Goal: Task Accomplishment & Management: Manage account settings

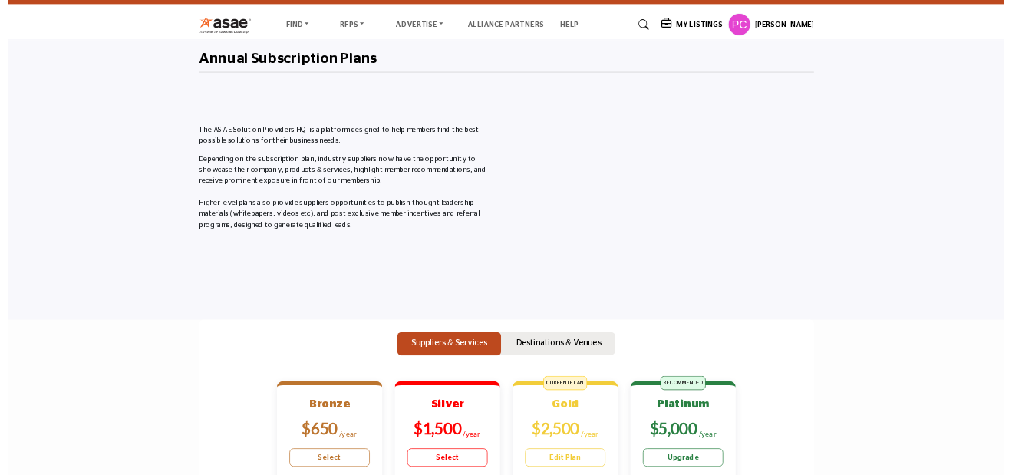
scroll to position [154, 0]
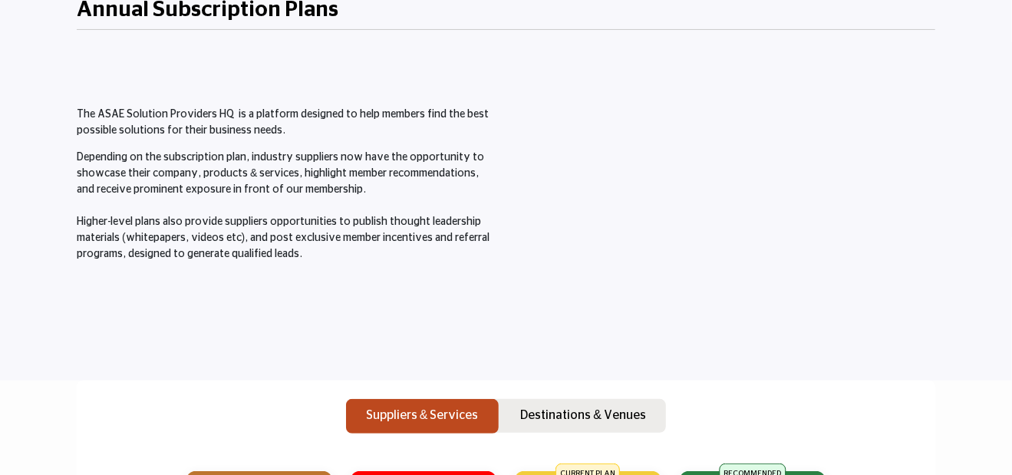
click at [282, 272] on div "The ASAE Solution Providers HQ is a platform designed to help members find the …" at bounding box center [287, 194] width 437 height 299
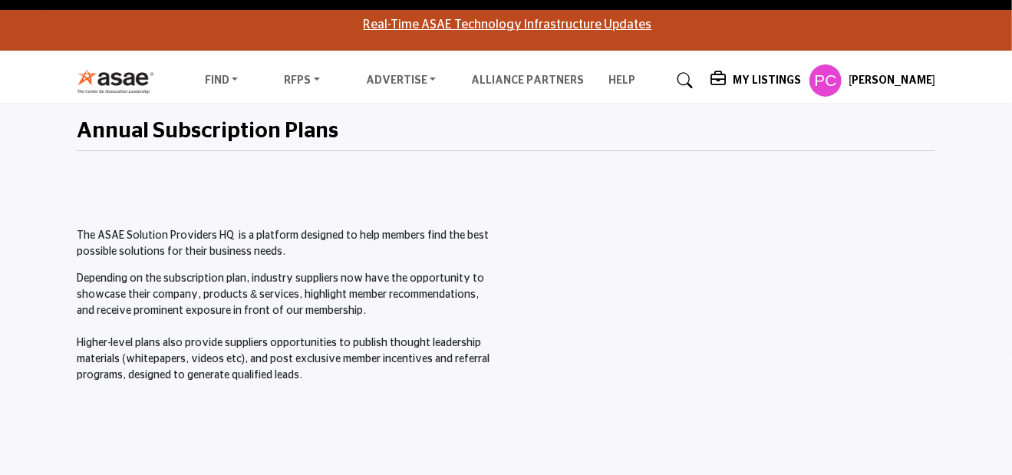
scroll to position [0, 0]
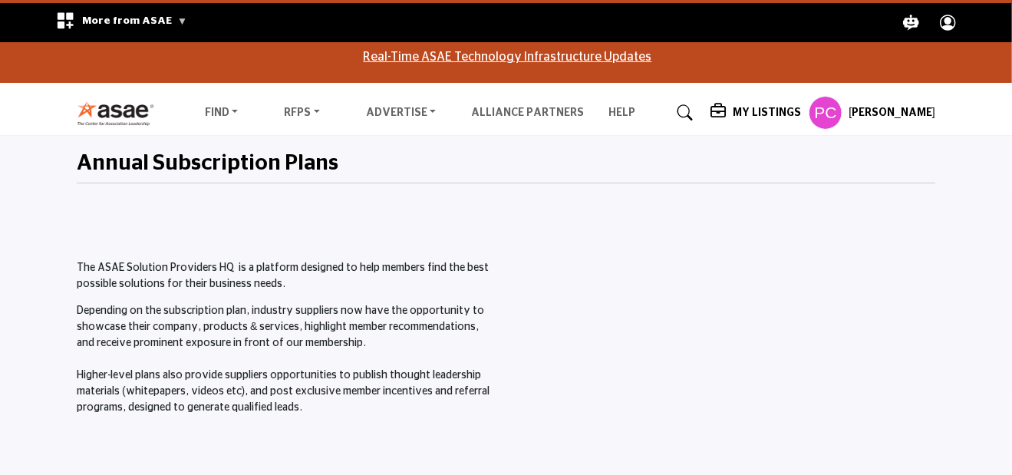
click at [754, 108] on h5 "My Listings" at bounding box center [767, 113] width 68 height 14
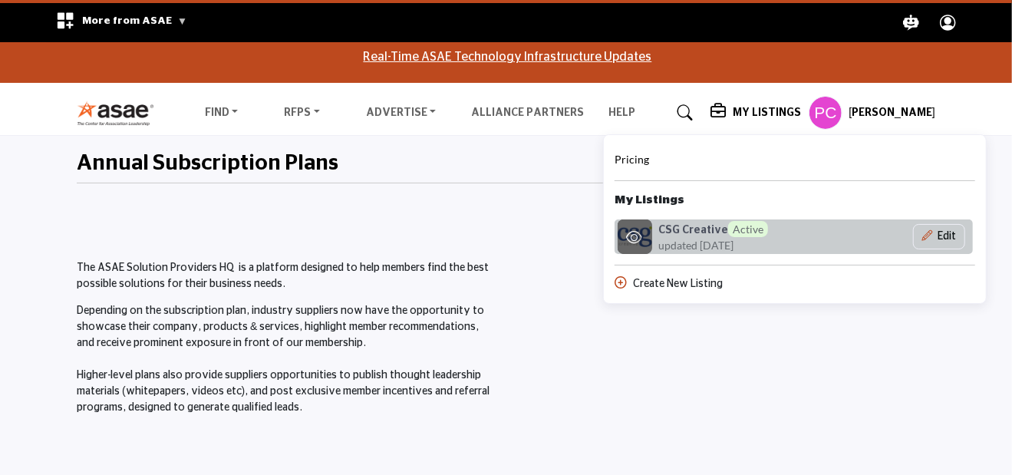
click at [715, 240] on span "updated [DATE]" at bounding box center [696, 245] width 75 height 16
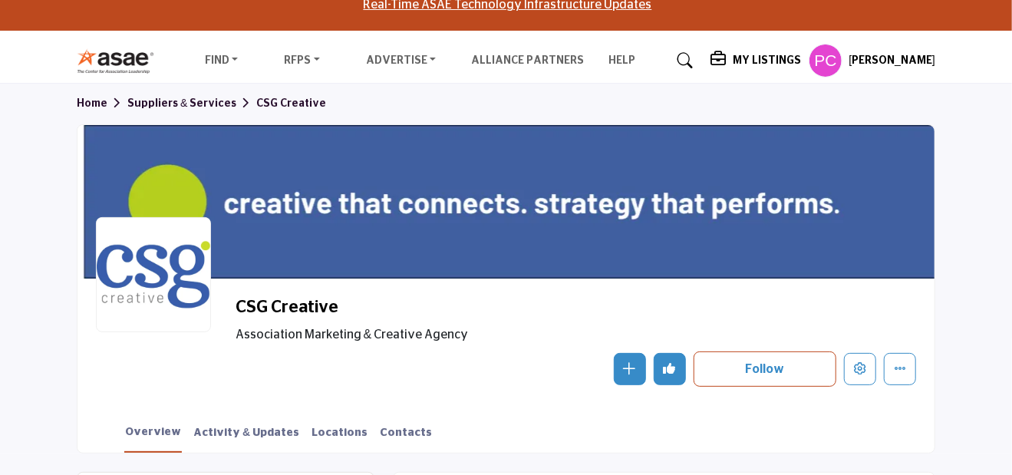
scroll to position [77, 0]
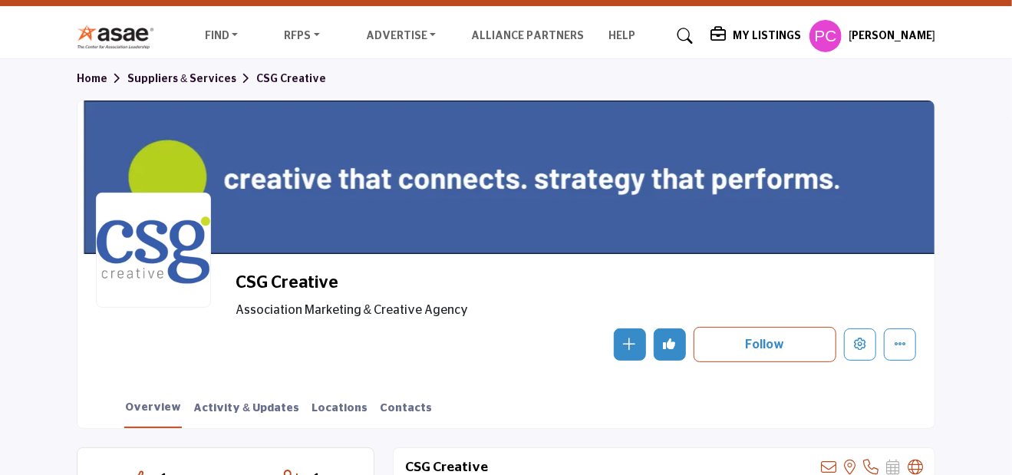
click at [459, 145] on div at bounding box center [506, 178] width 857 height 154
click at [904, 342] on icon "More details" at bounding box center [900, 344] width 12 height 12
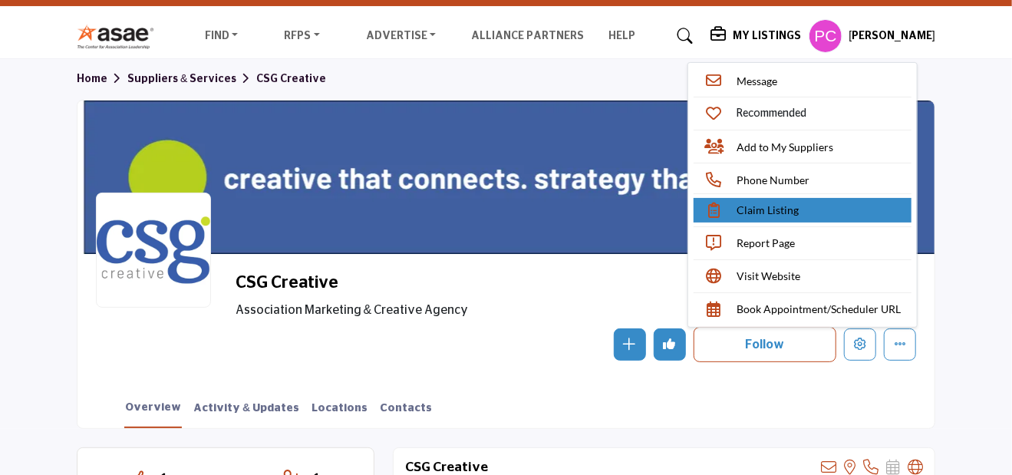
click at [783, 210] on span "Claim Listing" at bounding box center [768, 210] width 62 height 16
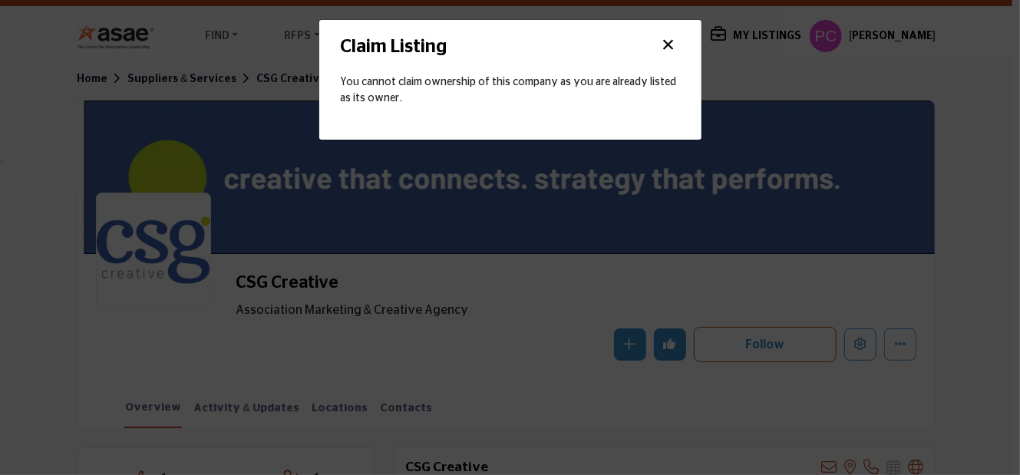
click at [668, 42] on button "×" at bounding box center [668, 45] width 23 height 29
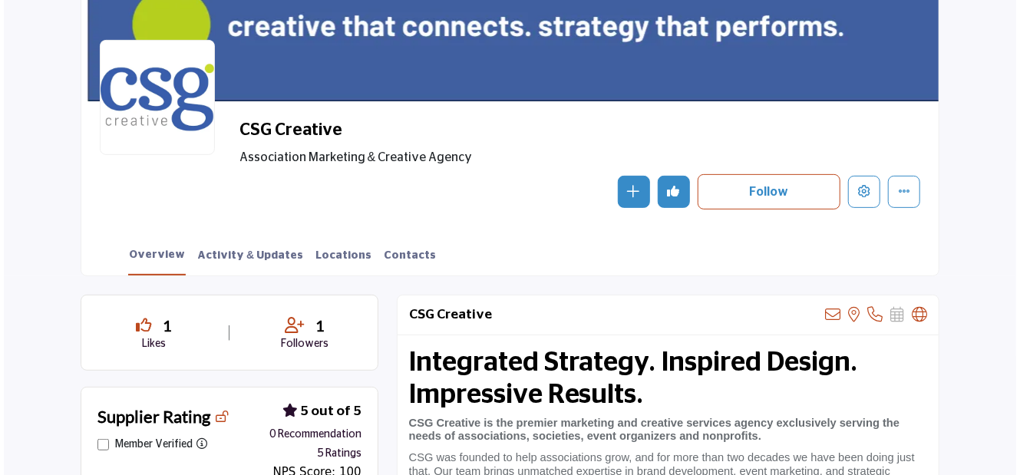
scroll to position [230, 0]
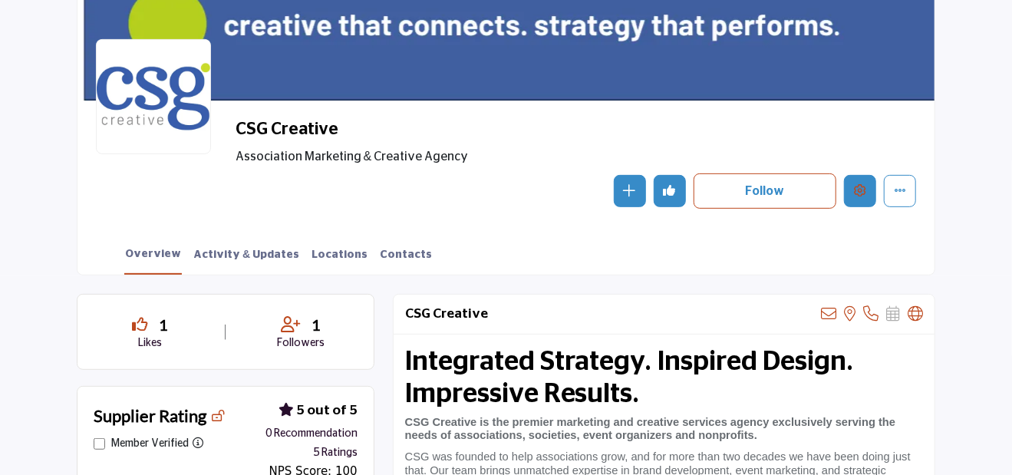
click at [859, 187] on icon "Edit company" at bounding box center [860, 190] width 12 height 12
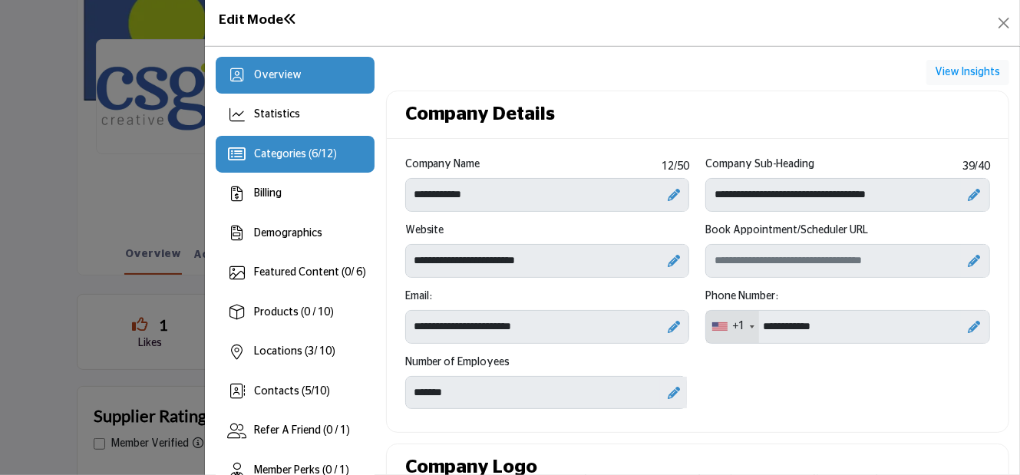
click at [260, 149] on span "Categories ( 6 / 12 )" at bounding box center [295, 154] width 83 height 11
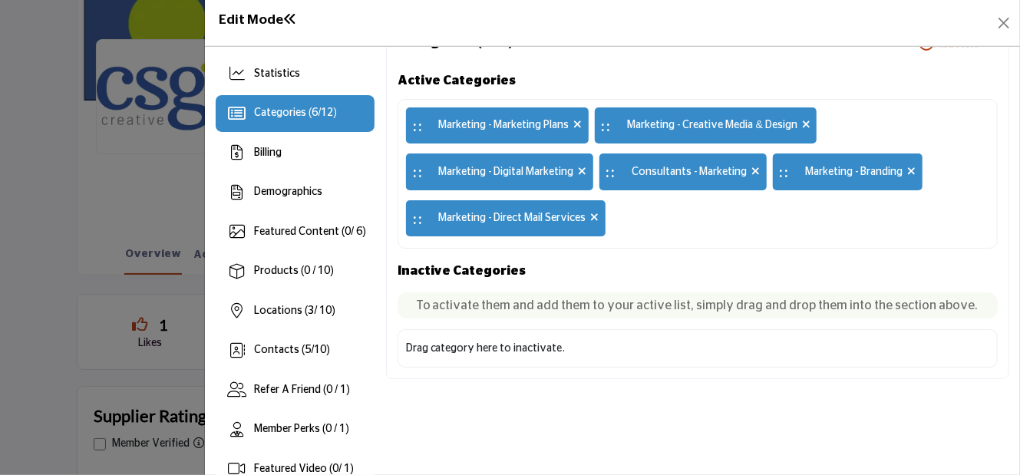
scroll to position [77, 0]
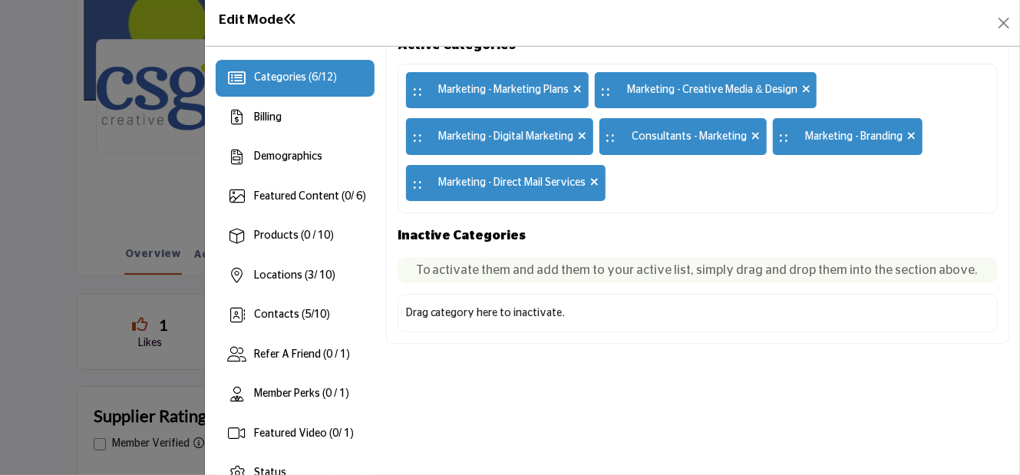
click at [247, 19] on h1 "Edit Mode" at bounding box center [258, 20] width 78 height 16
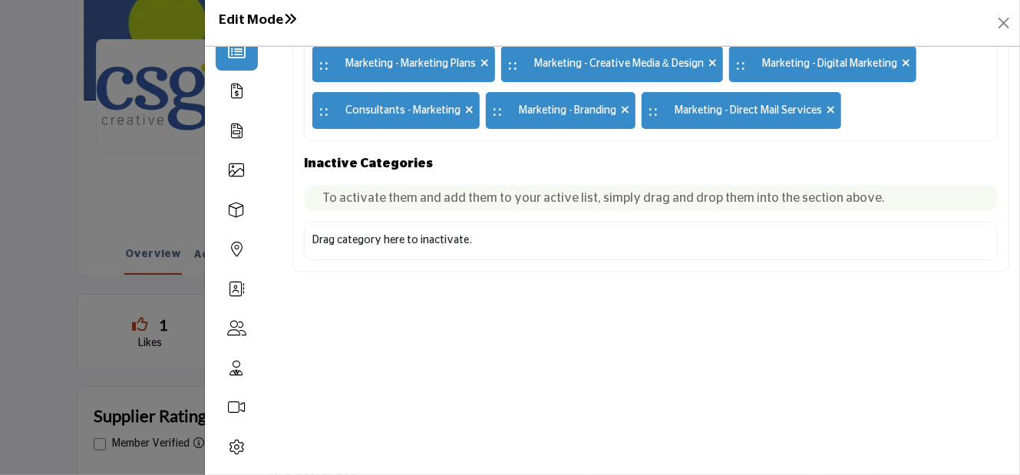
scroll to position [0, 0]
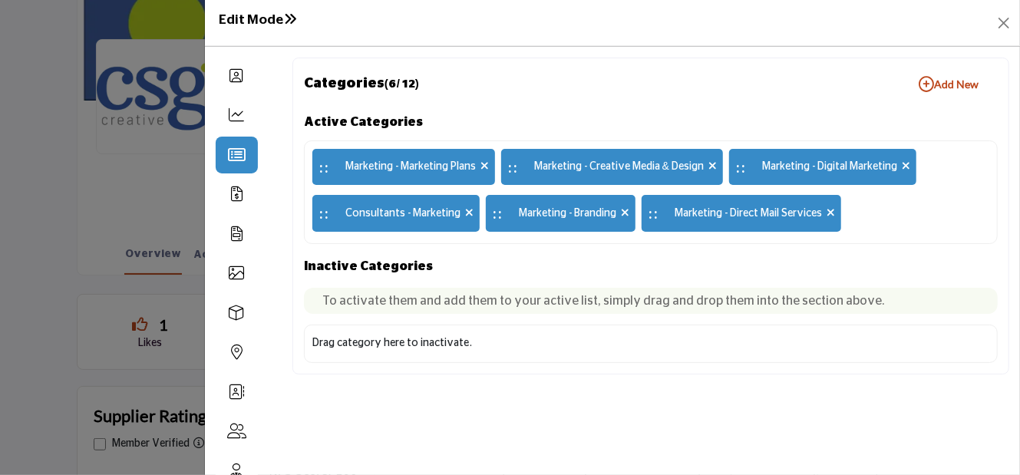
click at [260, 21] on h1 "Edit Mode" at bounding box center [258, 20] width 78 height 16
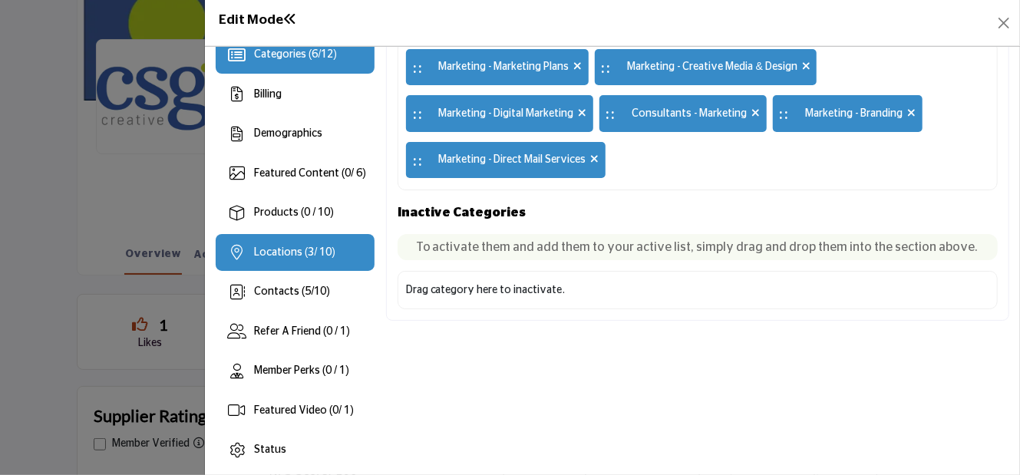
scroll to position [103, 0]
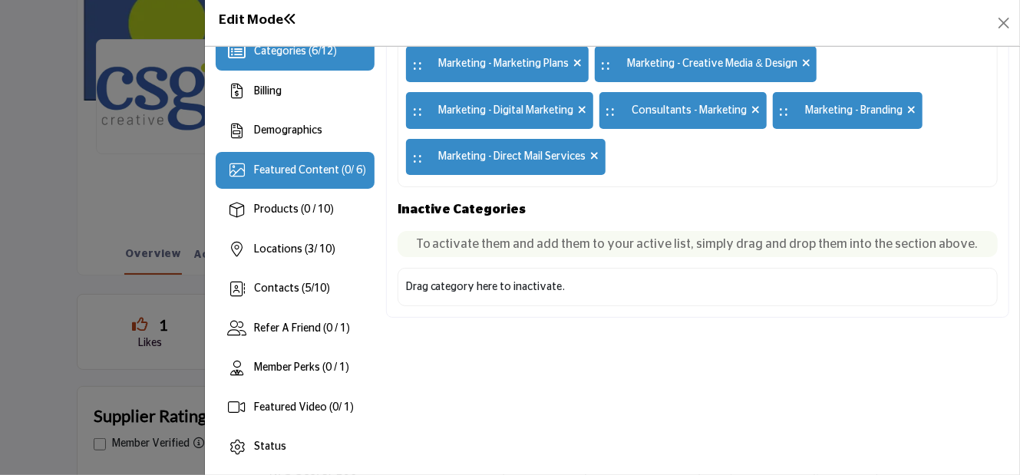
click at [279, 165] on span "Featured Content ( 0 / 6)" at bounding box center [310, 170] width 112 height 11
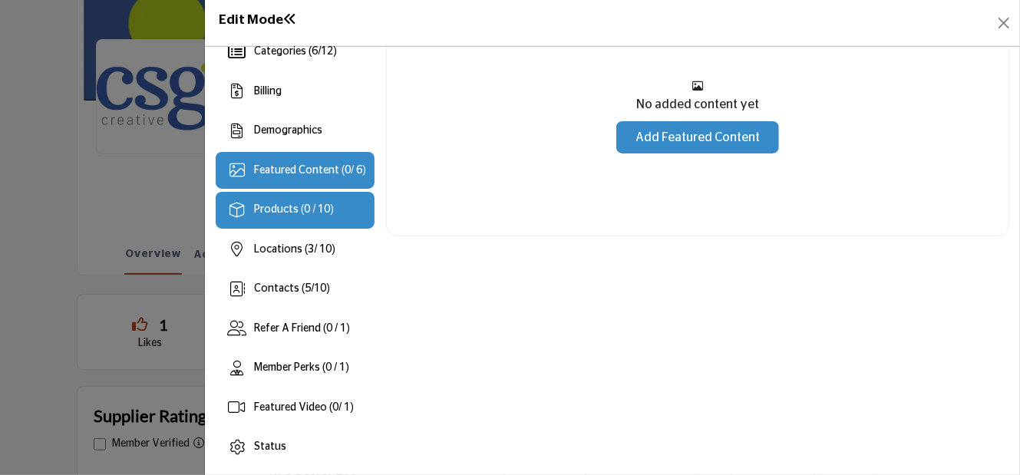
click at [271, 211] on span "Products (0 / 10)" at bounding box center [294, 209] width 80 height 11
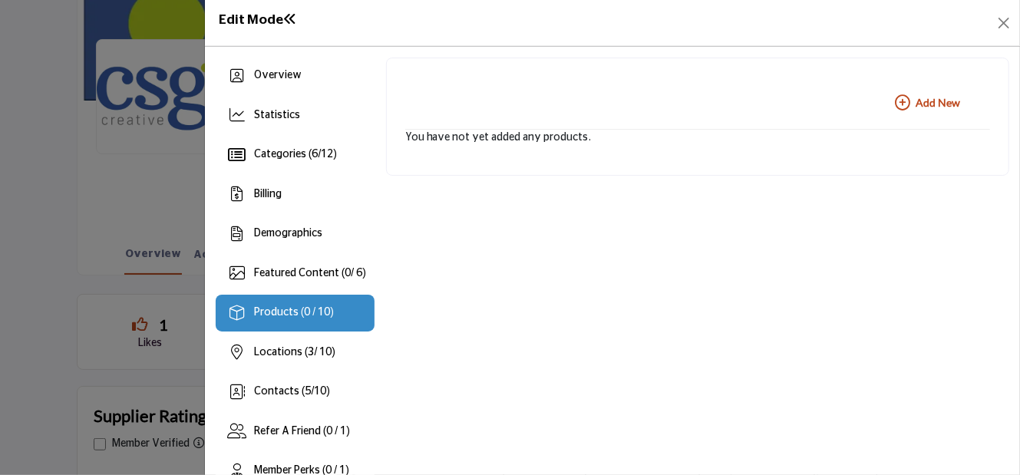
click at [900, 101] on icon "button" at bounding box center [902, 102] width 15 height 15
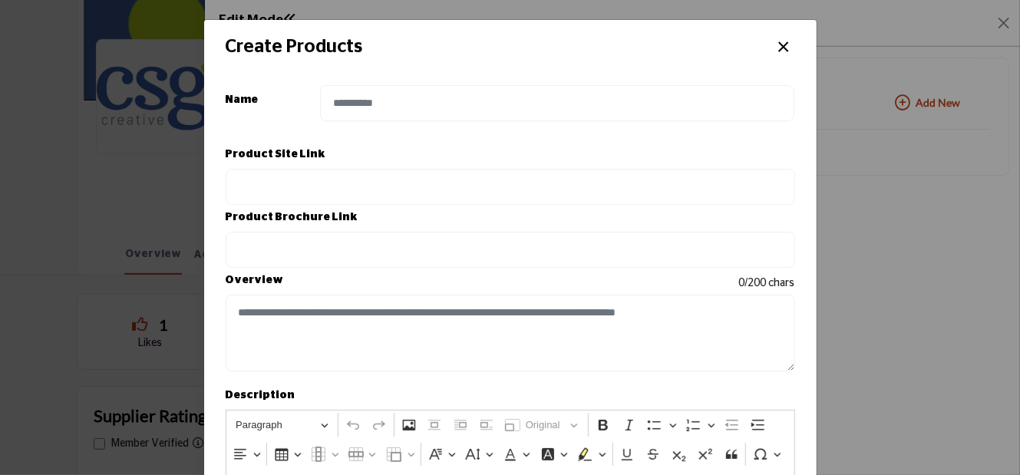
click at [781, 44] on button "×" at bounding box center [784, 45] width 22 height 29
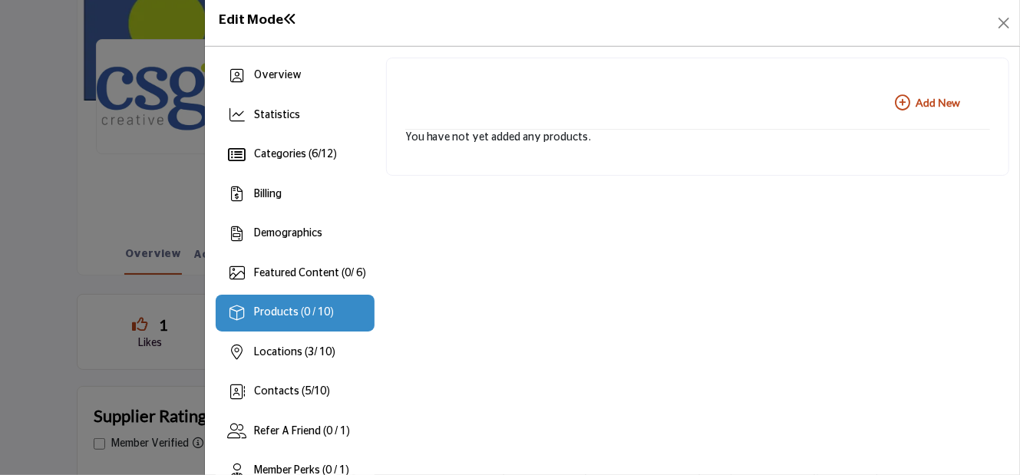
click at [264, 18] on h1 "Edit Mode" at bounding box center [258, 20] width 78 height 16
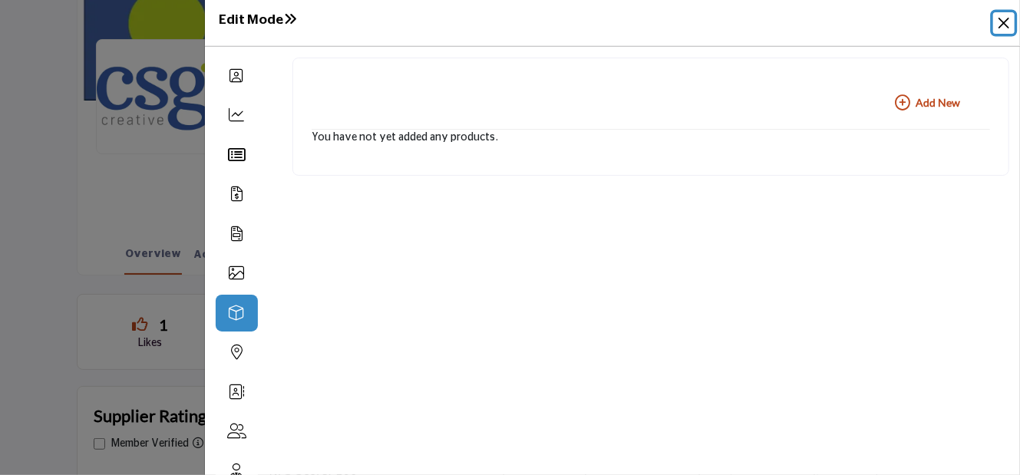
click at [1005, 22] on button "Close" at bounding box center [1003, 22] width 21 height 21
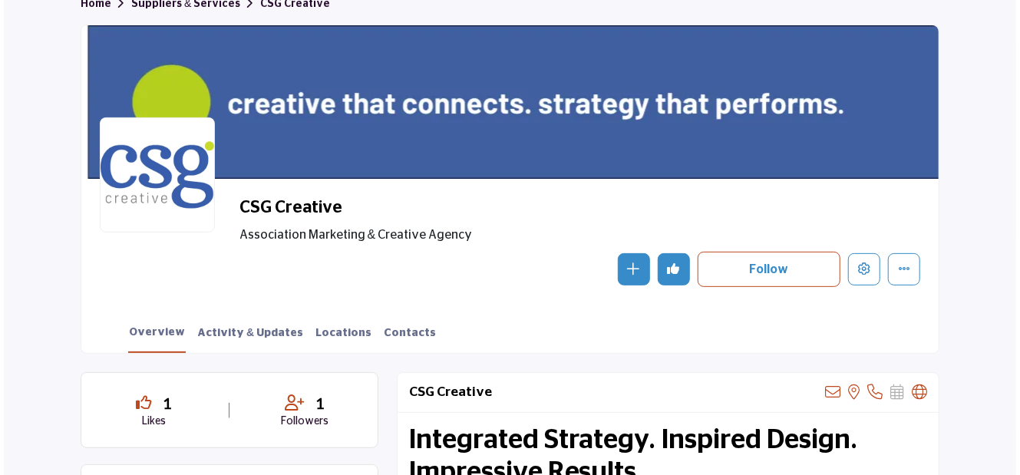
scroll to position [154, 0]
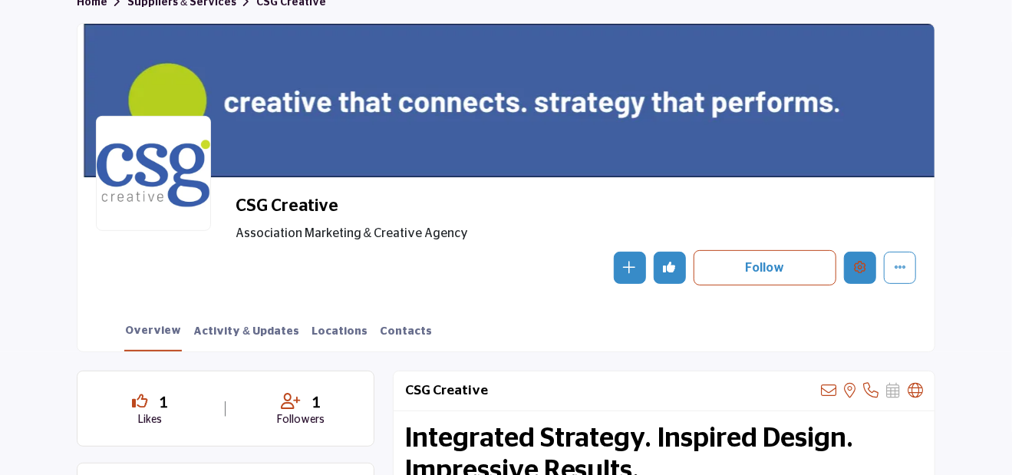
click at [860, 263] on icon "Edit company" at bounding box center [860, 267] width 12 height 12
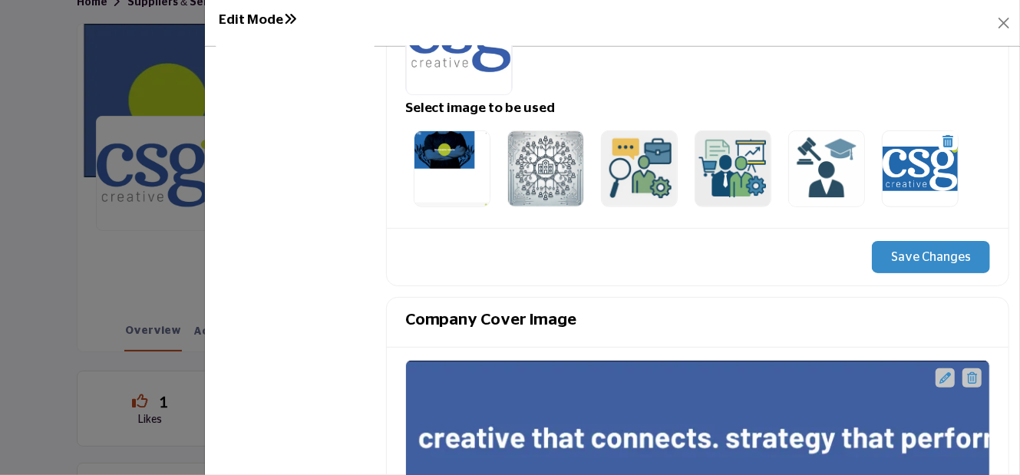
scroll to position [537, 0]
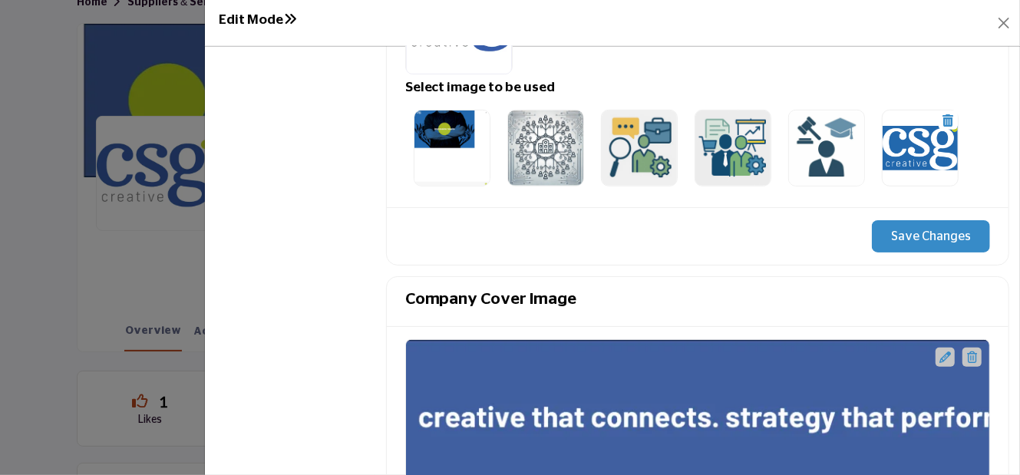
click at [668, 378] on div "CSG Creative" at bounding box center [697, 416] width 585 height 154
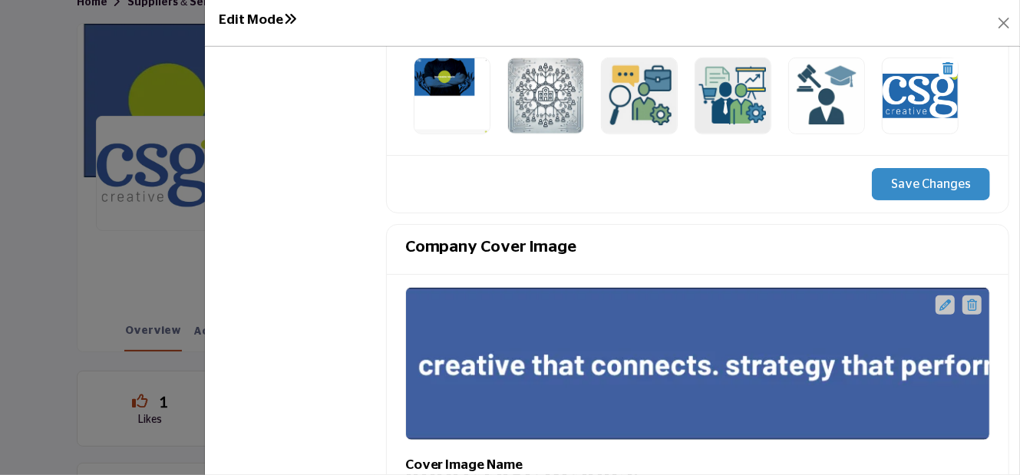
scroll to position [614, 0]
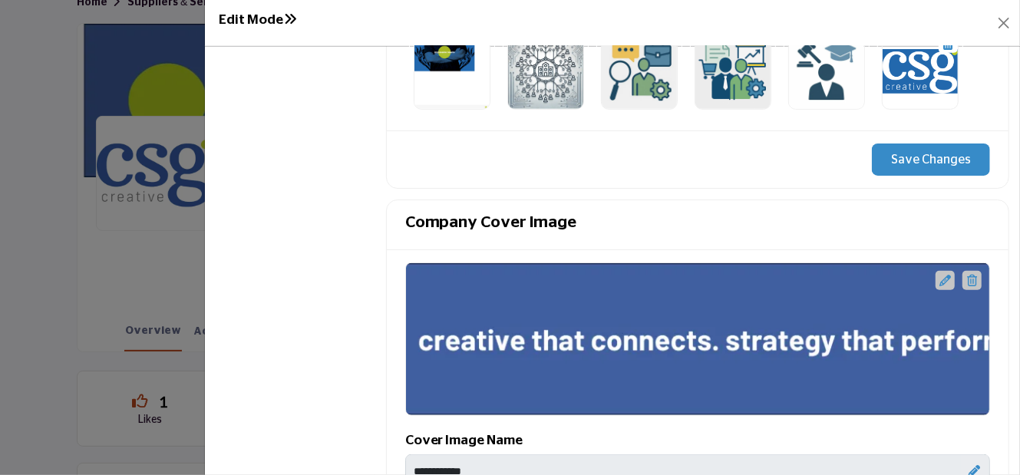
click at [939, 275] on icon at bounding box center [945, 281] width 12 height 12
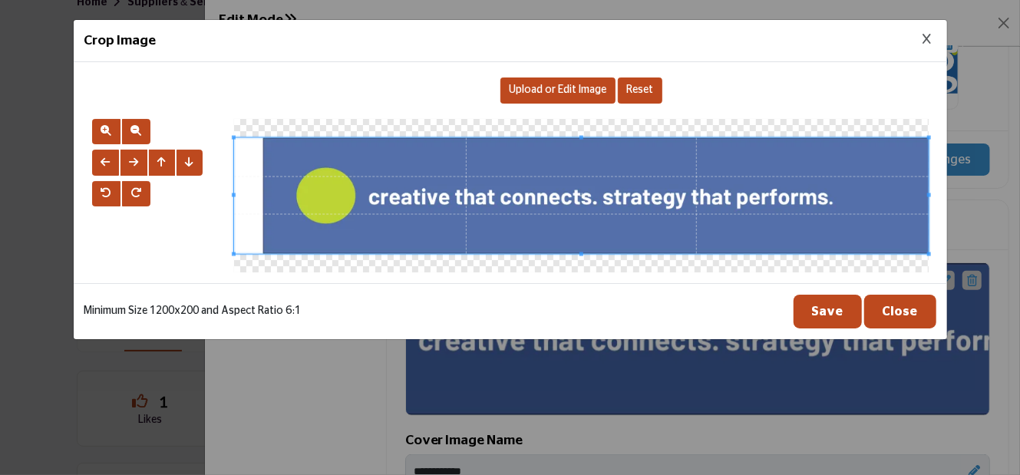
click at [553, 88] on span "Upload or Edit Image" at bounding box center [557, 89] width 97 height 11
click at [514, 157] on span at bounding box center [581, 195] width 695 height 116
click at [550, 87] on span "Upload or Edit Image" at bounding box center [557, 89] width 97 height 11
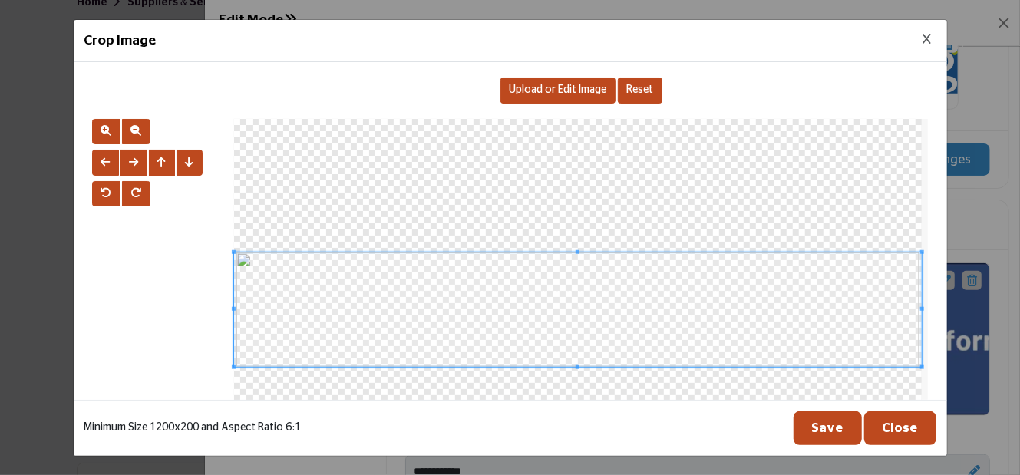
click at [928, 40] on icon "Close Image Upload Modal" at bounding box center [927, 39] width 8 height 11
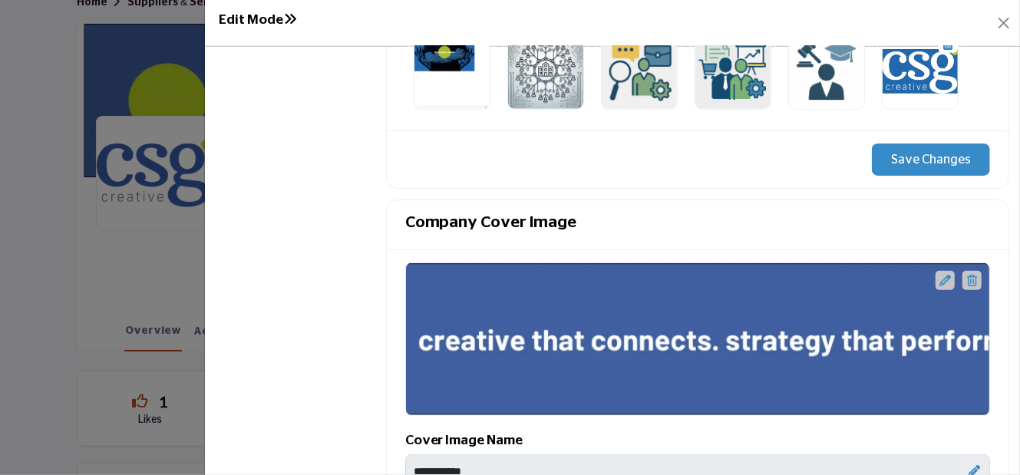
click at [939, 275] on icon at bounding box center [945, 281] width 12 height 12
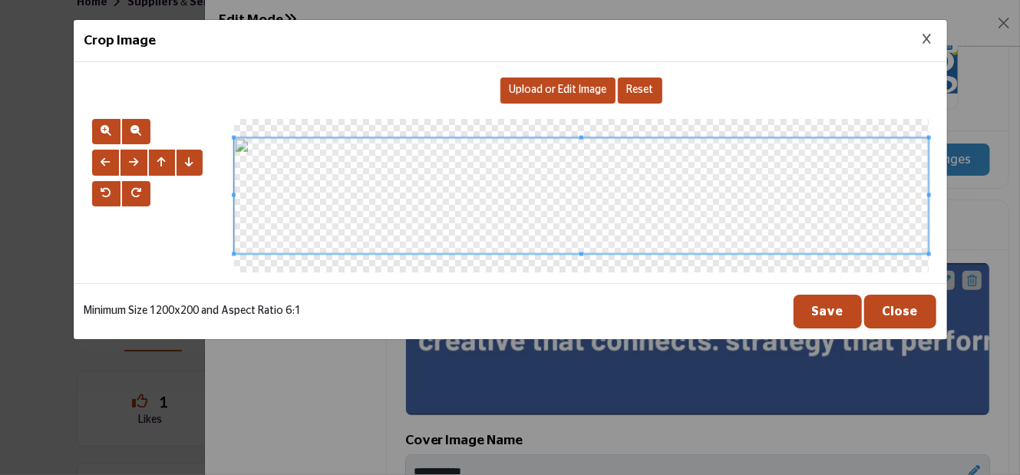
click at [550, 84] on span "Upload or Edit Image" at bounding box center [557, 89] width 97 height 11
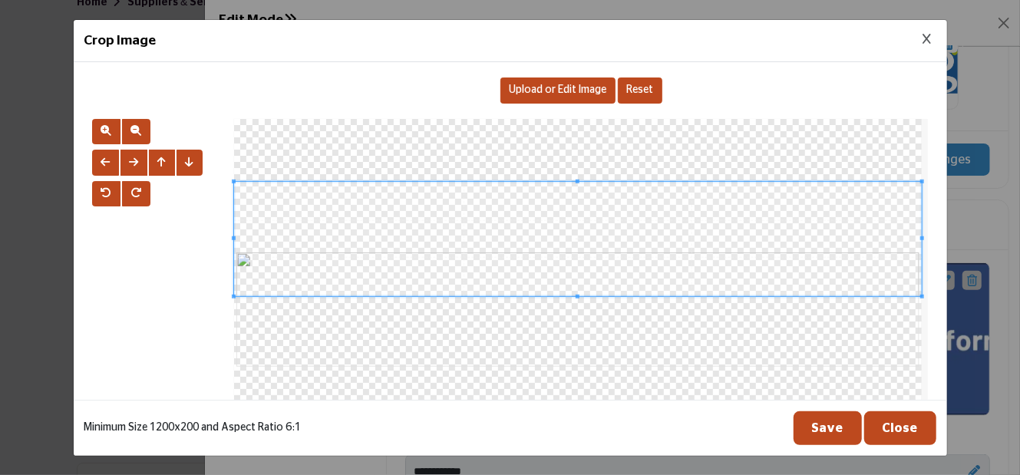
click at [619, 186] on span at bounding box center [578, 239] width 688 height 114
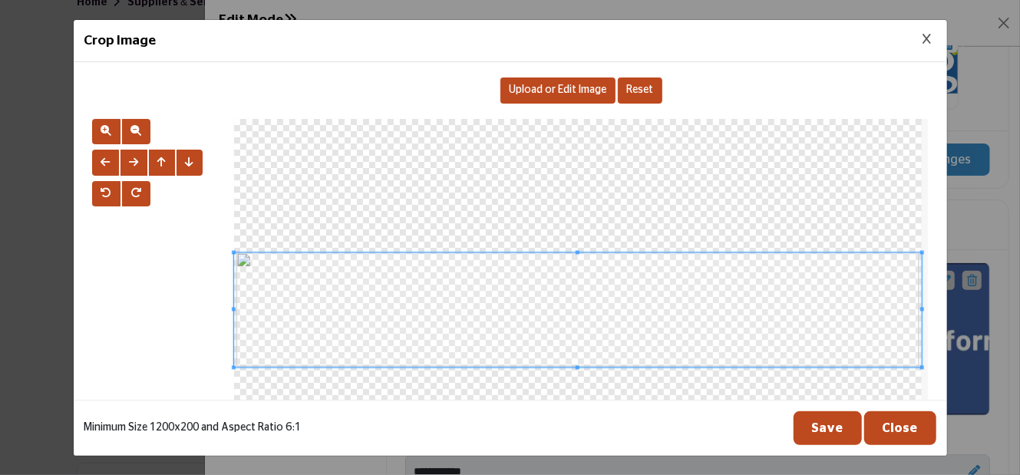
click at [633, 256] on span at bounding box center [578, 310] width 688 height 114
click at [838, 433] on button "Save" at bounding box center [828, 428] width 68 height 34
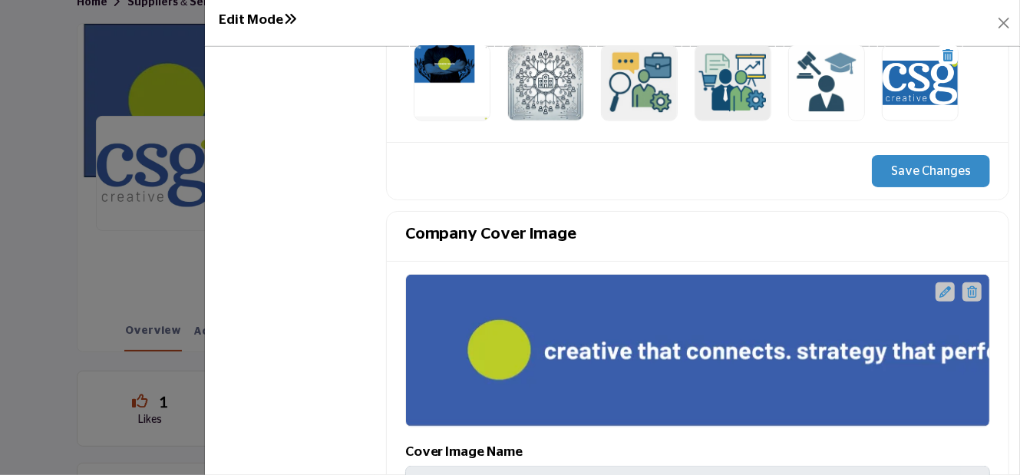
scroll to position [461, 0]
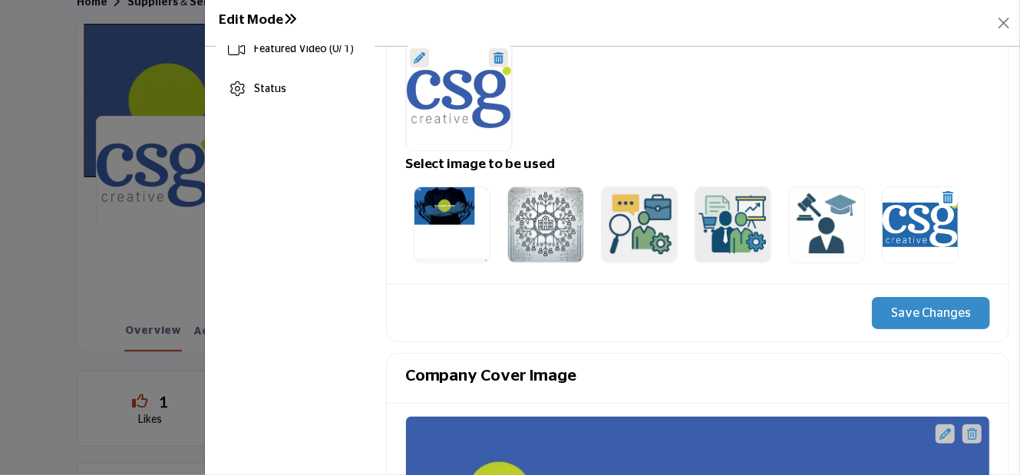
click at [918, 310] on button "Save Changes" at bounding box center [931, 313] width 118 height 32
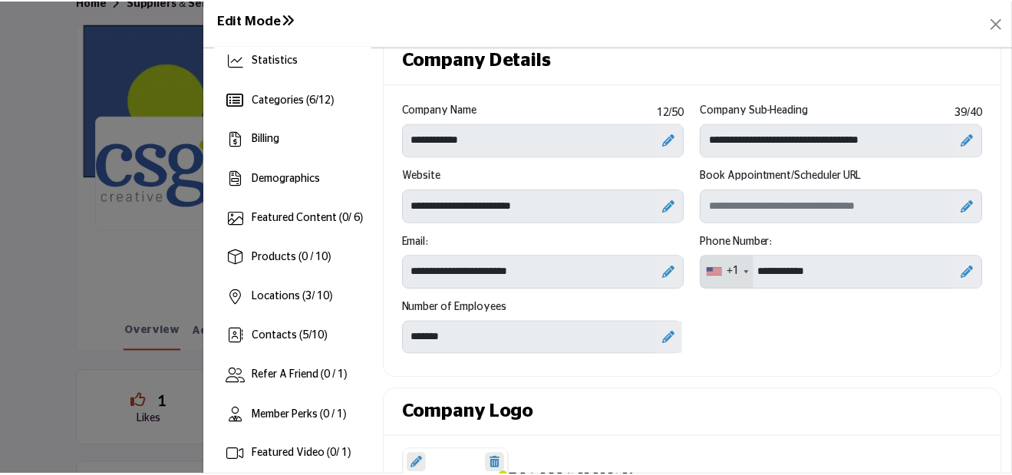
scroll to position [0, 0]
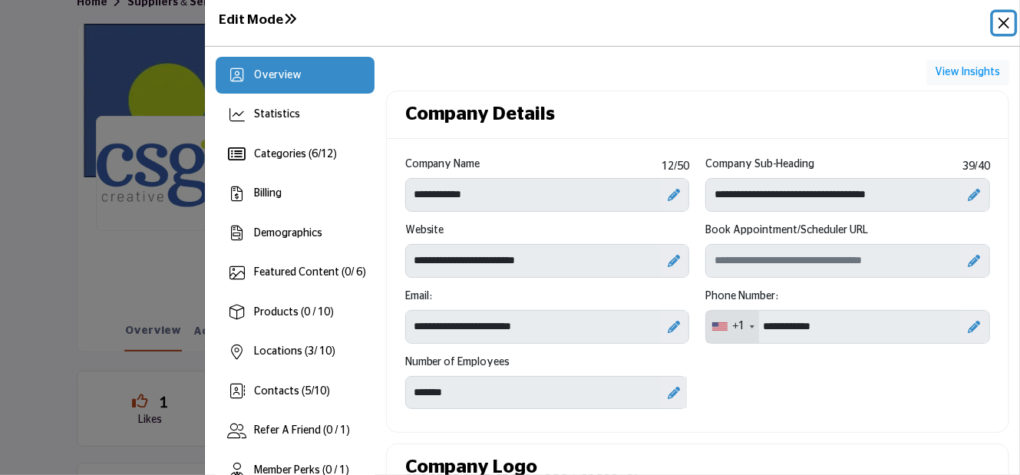
click at [999, 21] on button "Close" at bounding box center [1003, 22] width 21 height 21
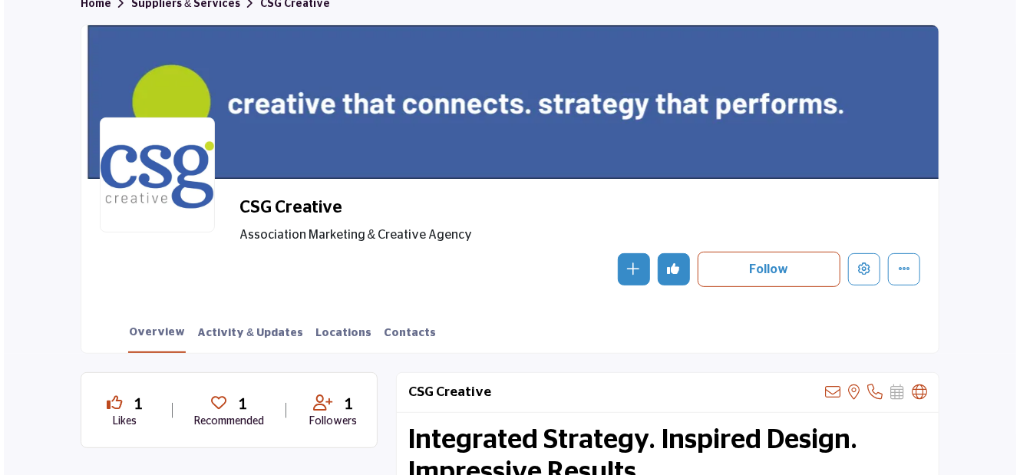
scroll to position [154, 0]
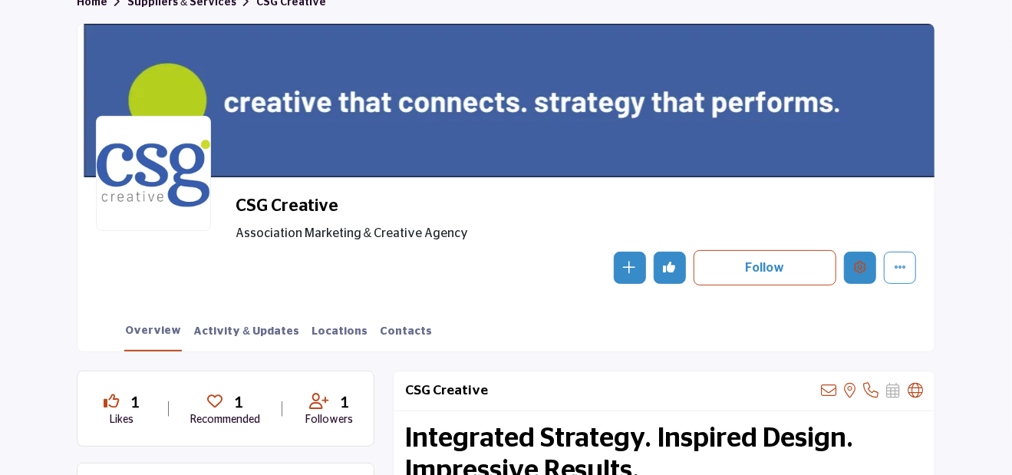
click at [864, 266] on icon "Edit company" at bounding box center [860, 267] width 12 height 12
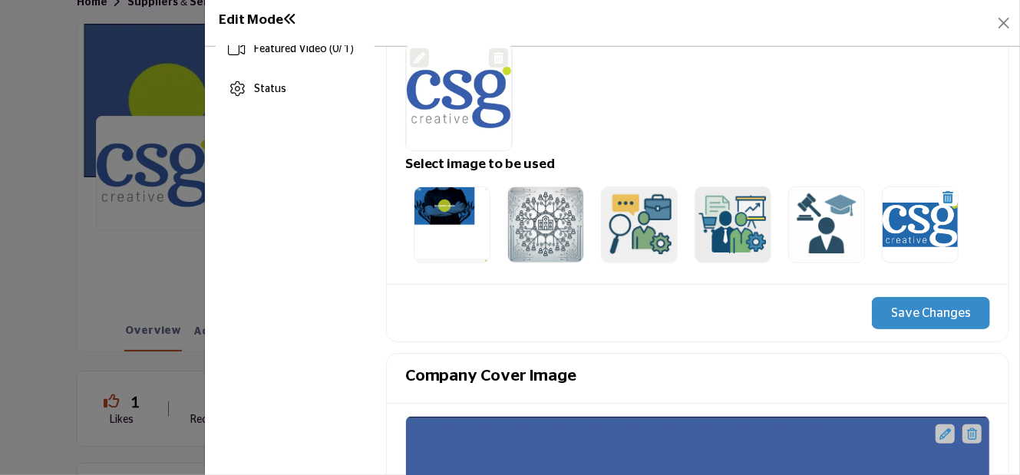
scroll to position [614, 0]
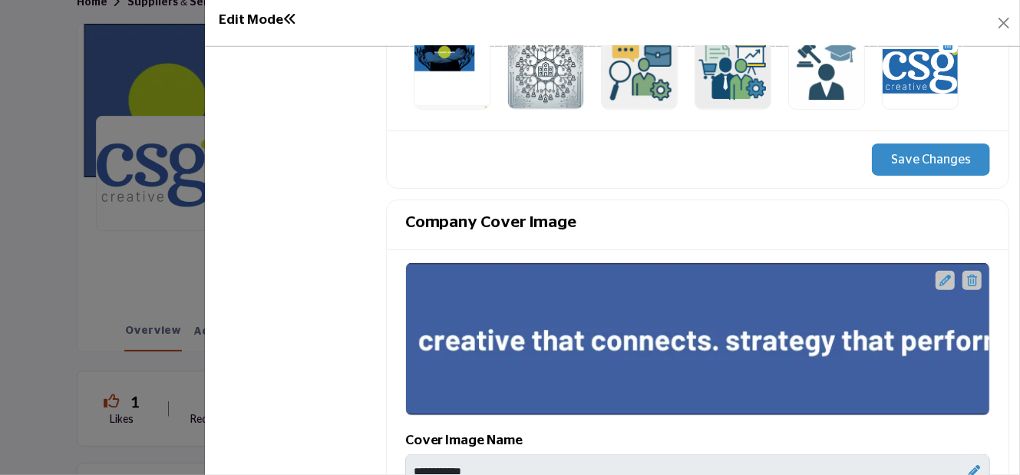
click at [939, 275] on icon at bounding box center [945, 281] width 12 height 12
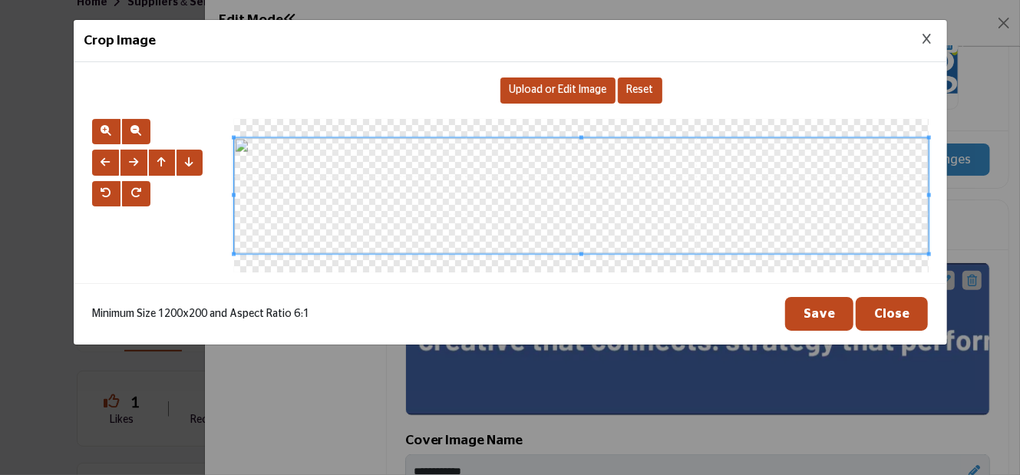
click at [897, 315] on button "Close" at bounding box center [892, 314] width 72 height 34
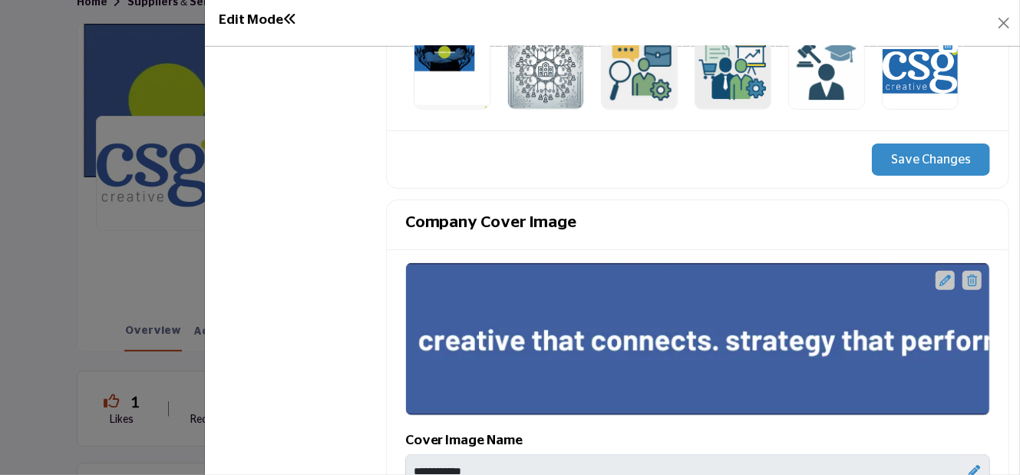
click at [967, 275] on icon at bounding box center [972, 281] width 10 height 12
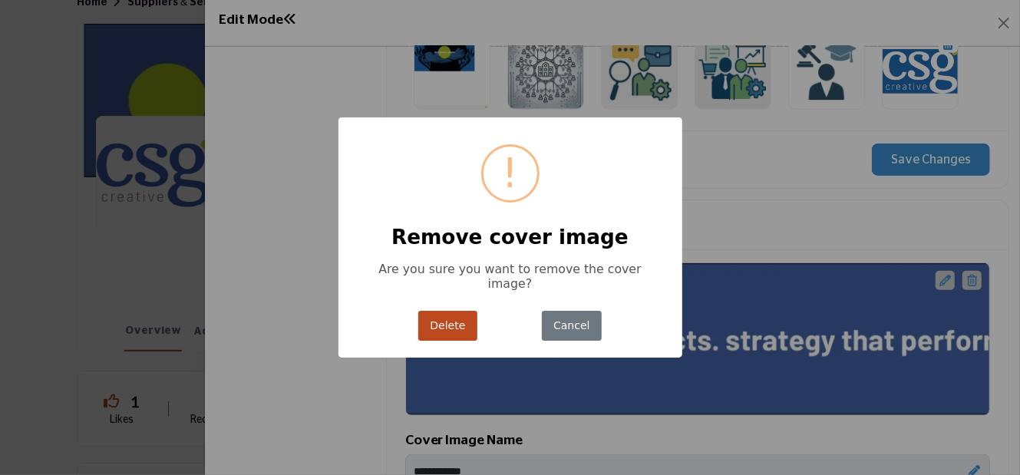
click at [453, 315] on button "Delete" at bounding box center [447, 326] width 59 height 30
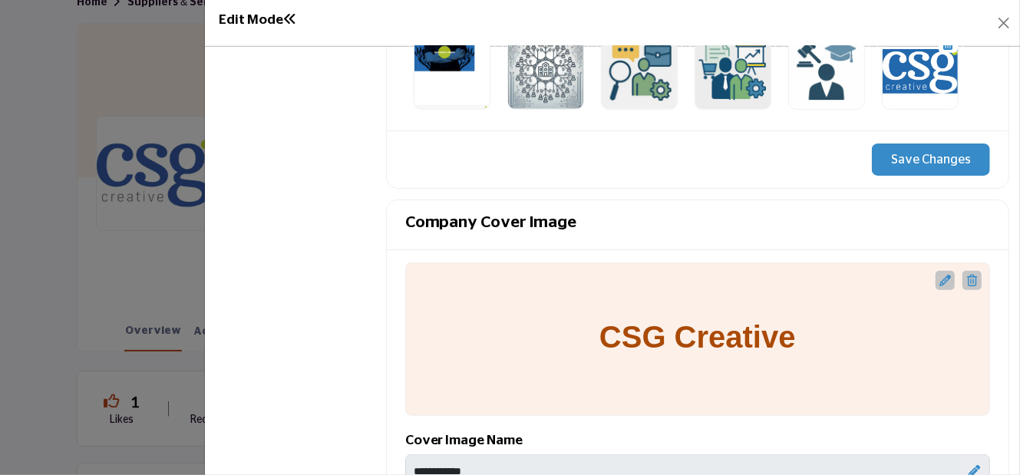
click at [939, 275] on icon at bounding box center [945, 281] width 12 height 12
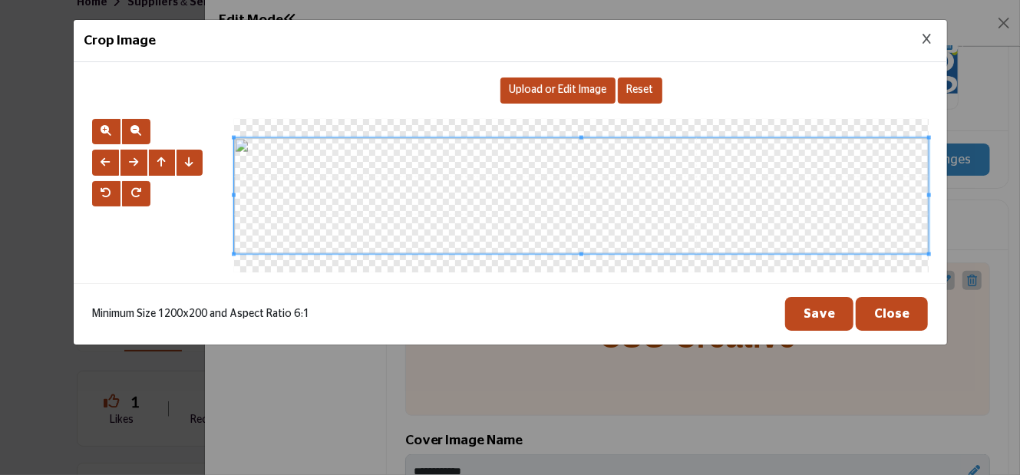
click at [591, 144] on span at bounding box center [581, 195] width 695 height 116
click at [488, 156] on span at bounding box center [581, 195] width 695 height 116
click at [492, 154] on span at bounding box center [581, 195] width 695 height 116
click at [488, 130] on div at bounding box center [581, 196] width 695 height 154
click at [498, 154] on span at bounding box center [581, 195] width 695 height 116
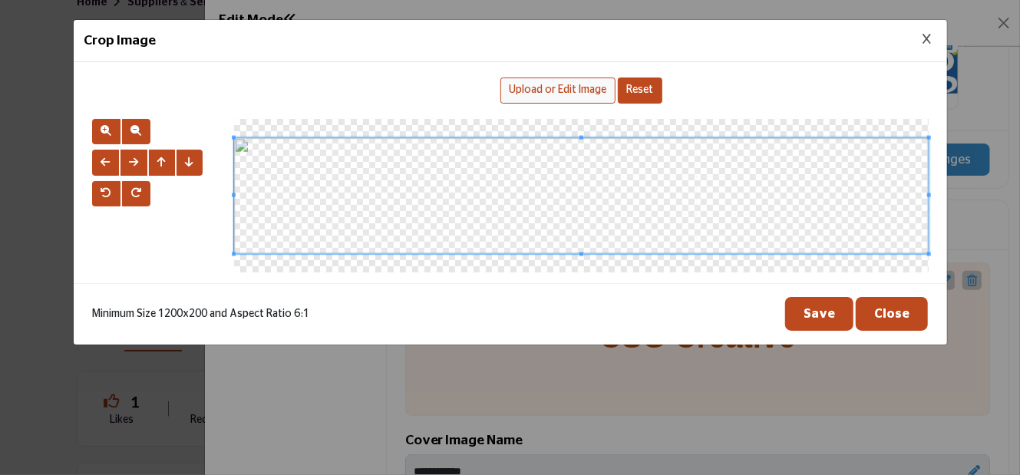
click at [550, 86] on span "Upload or Edit Image" at bounding box center [557, 89] width 97 height 11
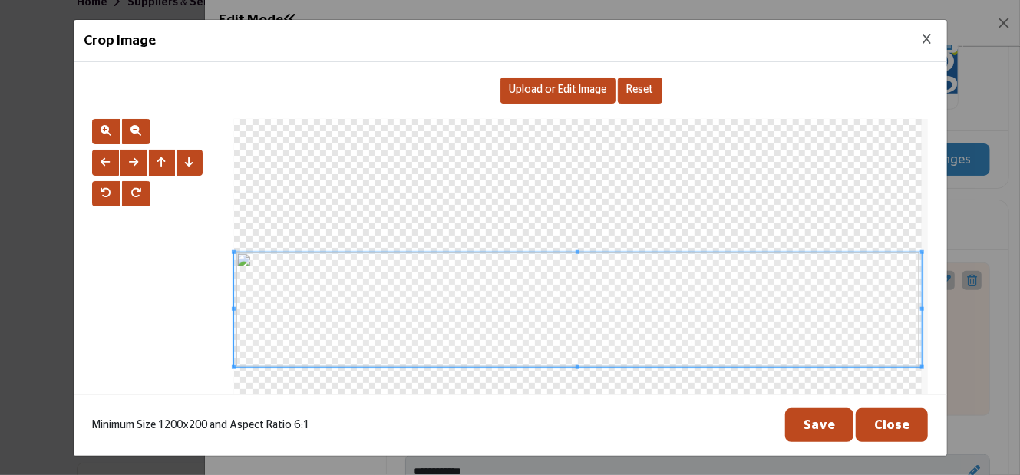
click at [826, 431] on button "Save" at bounding box center [819, 425] width 68 height 34
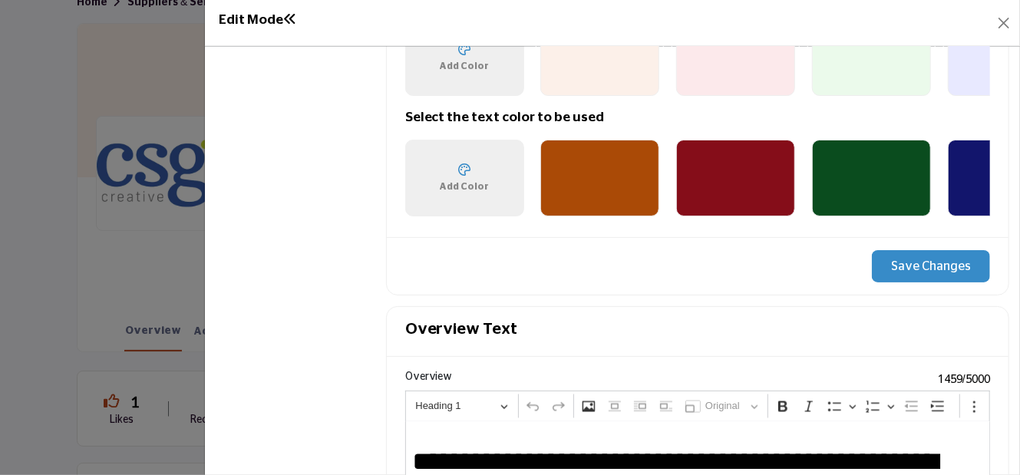
scroll to position [1228, 0]
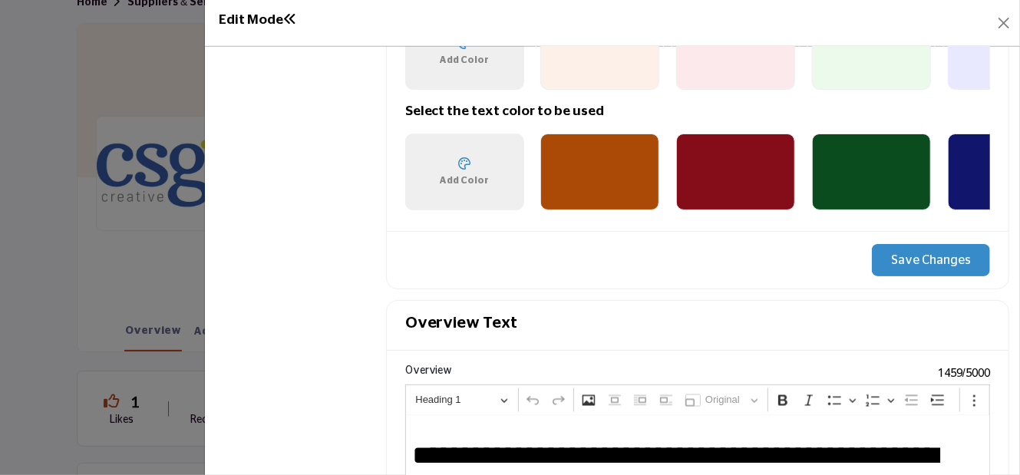
click at [926, 260] on button "Save Changes" at bounding box center [931, 260] width 118 height 32
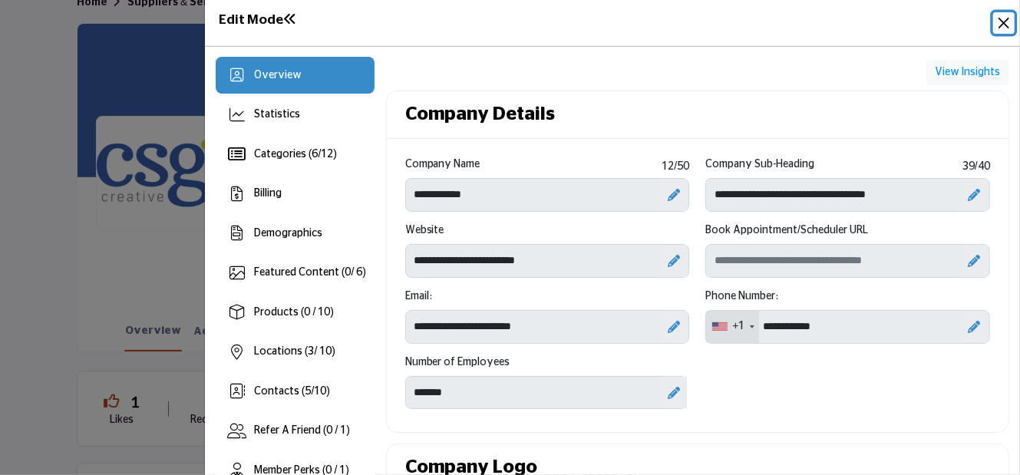
click at [1002, 16] on button "Close" at bounding box center [1003, 22] width 21 height 21
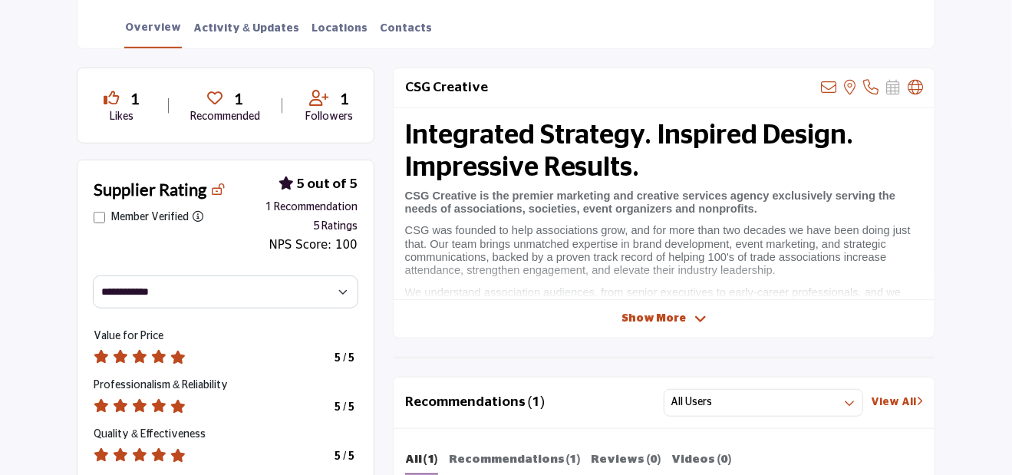
scroll to position [461, 0]
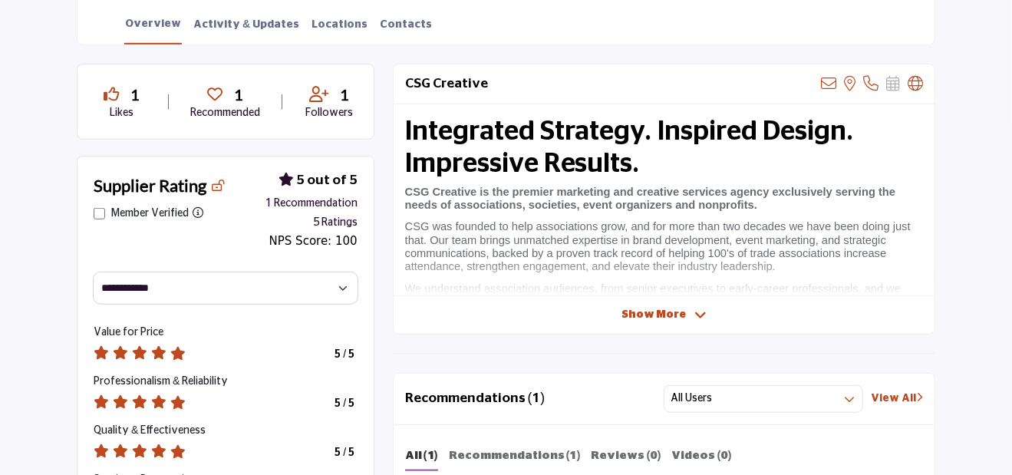
click at [699, 314] on icon at bounding box center [701, 316] width 12 height 14
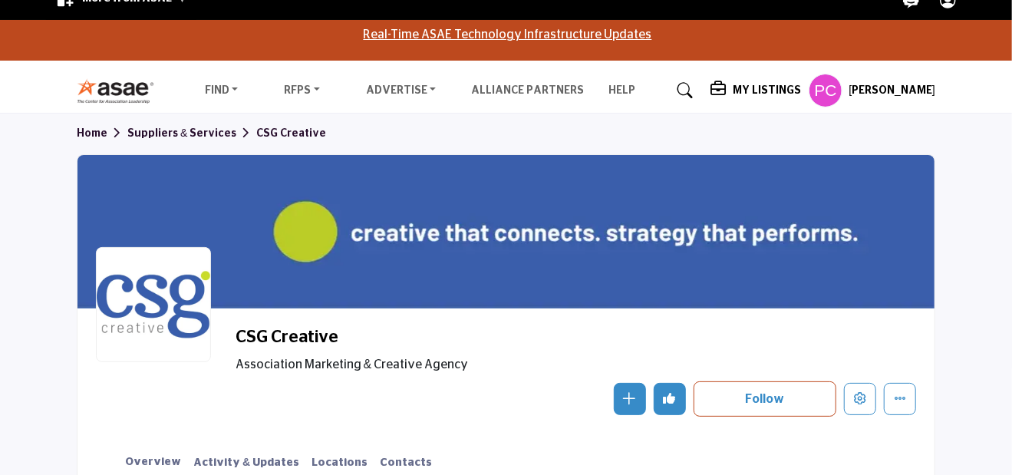
scroll to position [0, 0]
